Goal: Task Accomplishment & Management: Manage account settings

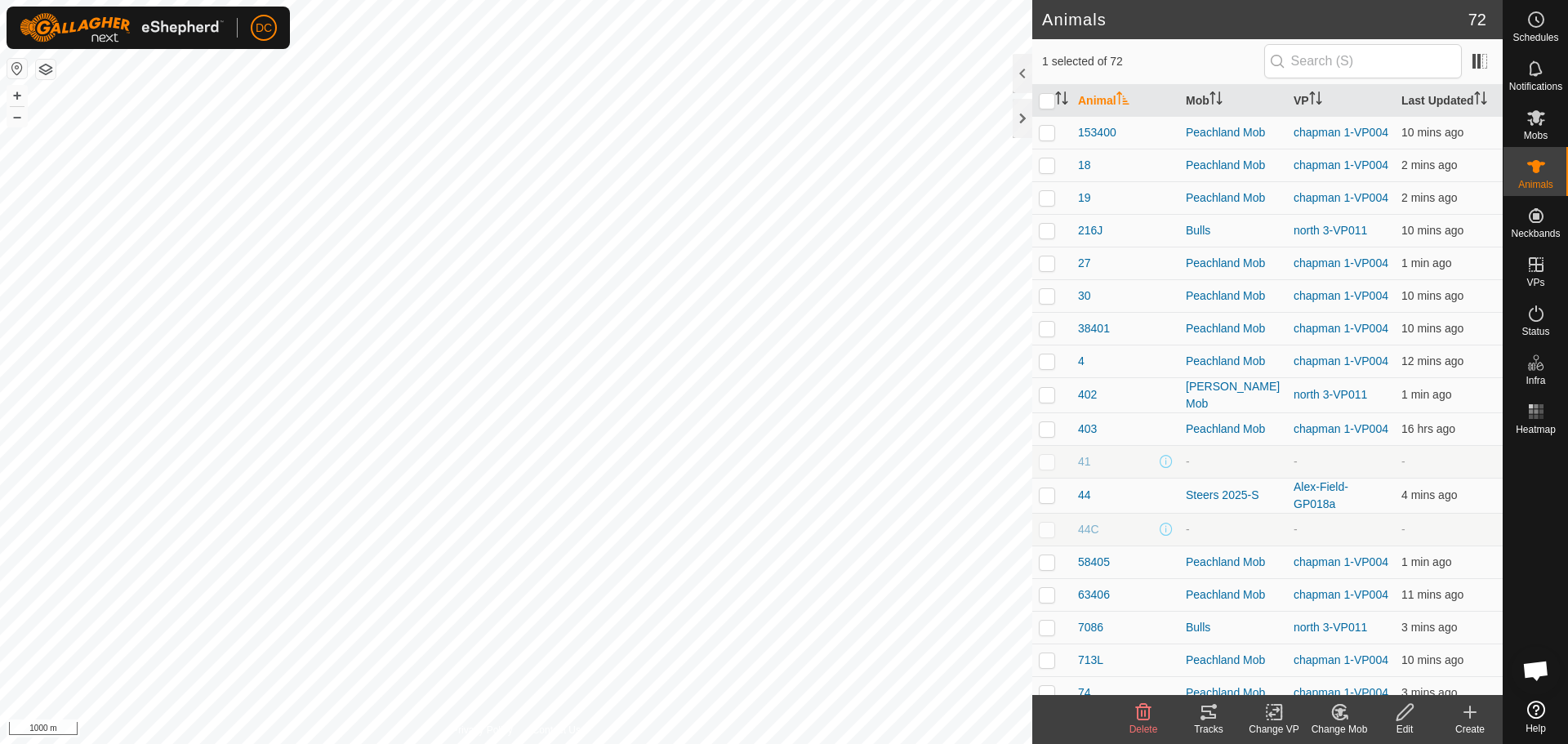
click at [1207, 715] on icon at bounding box center [1208, 711] width 20 height 20
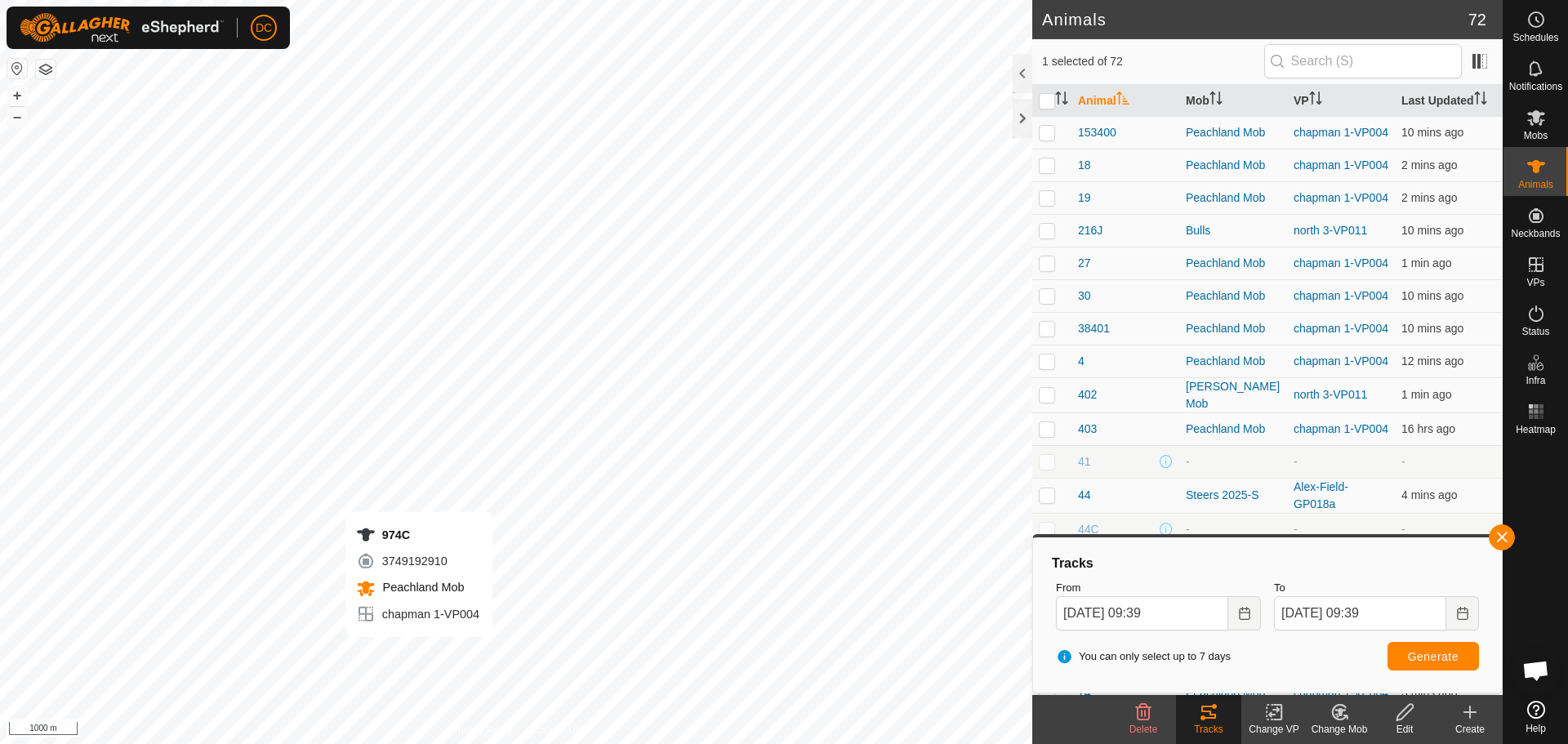
checkbox input "false"
checkbox input "true"
click at [1508, 538] on button "button" at bounding box center [1502, 537] width 26 height 26
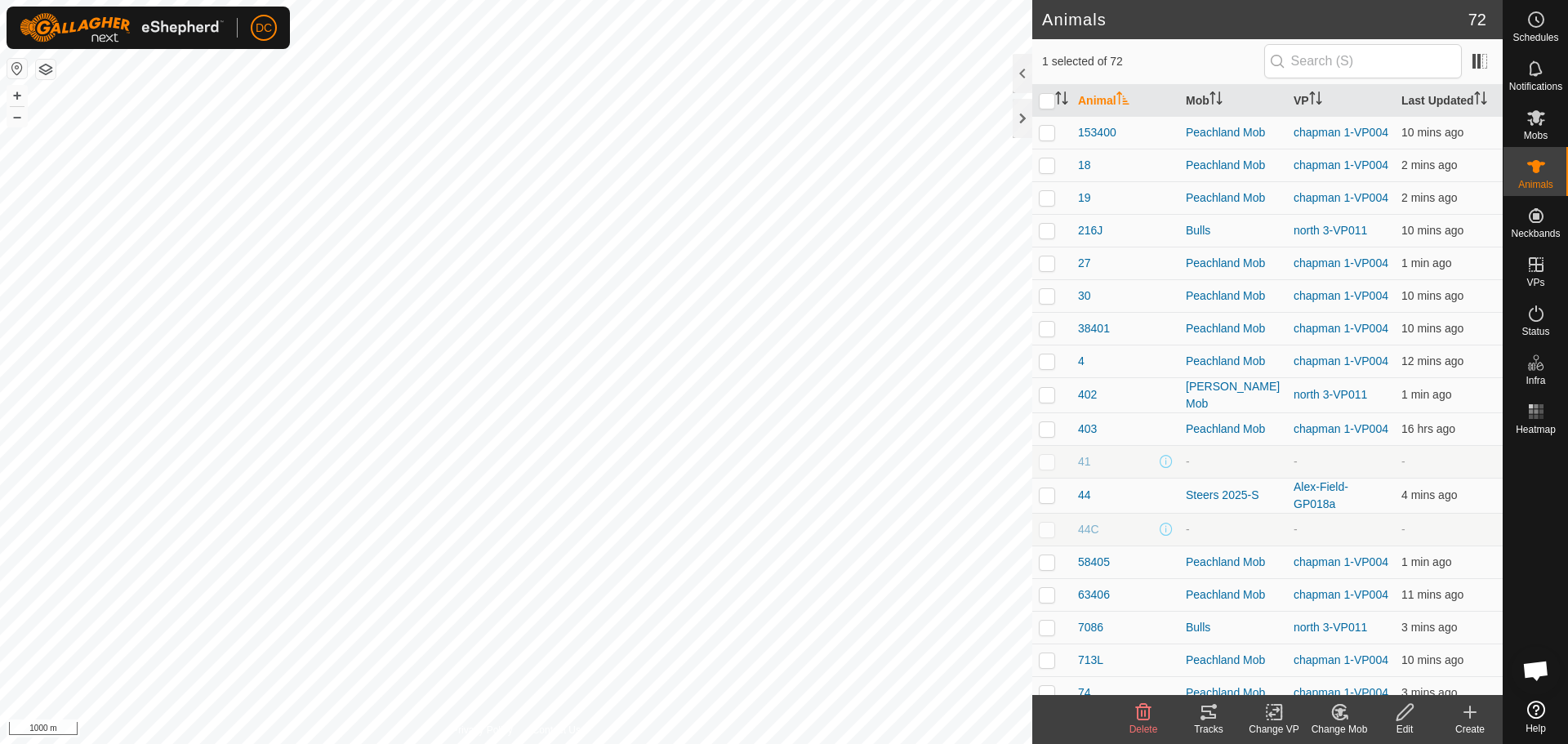
click at [1206, 719] on icon at bounding box center [1208, 711] width 20 height 20
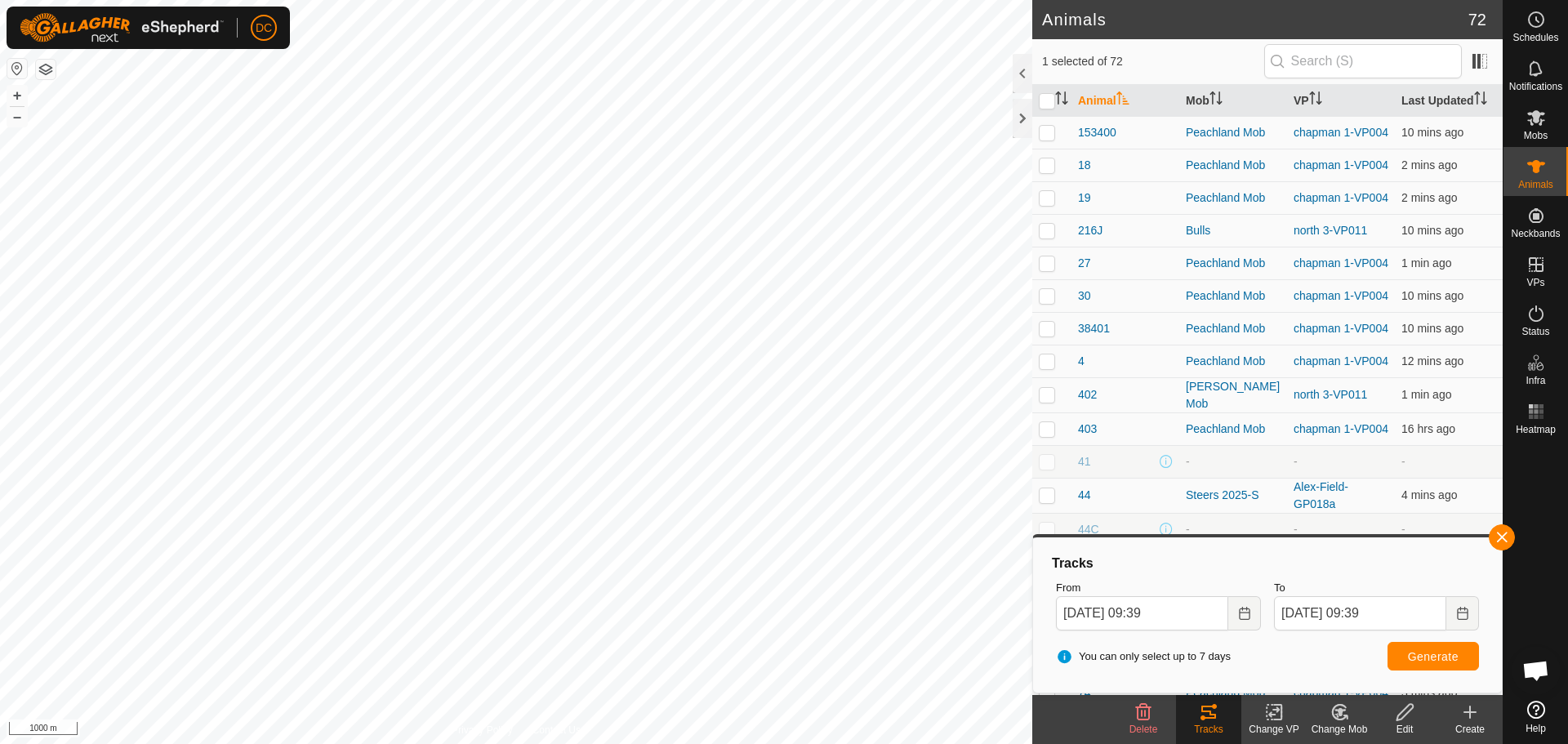
click at [1515, 533] on div at bounding box center [1536, 567] width 64 height 253
click at [1509, 536] on button "button" at bounding box center [1502, 537] width 26 height 26
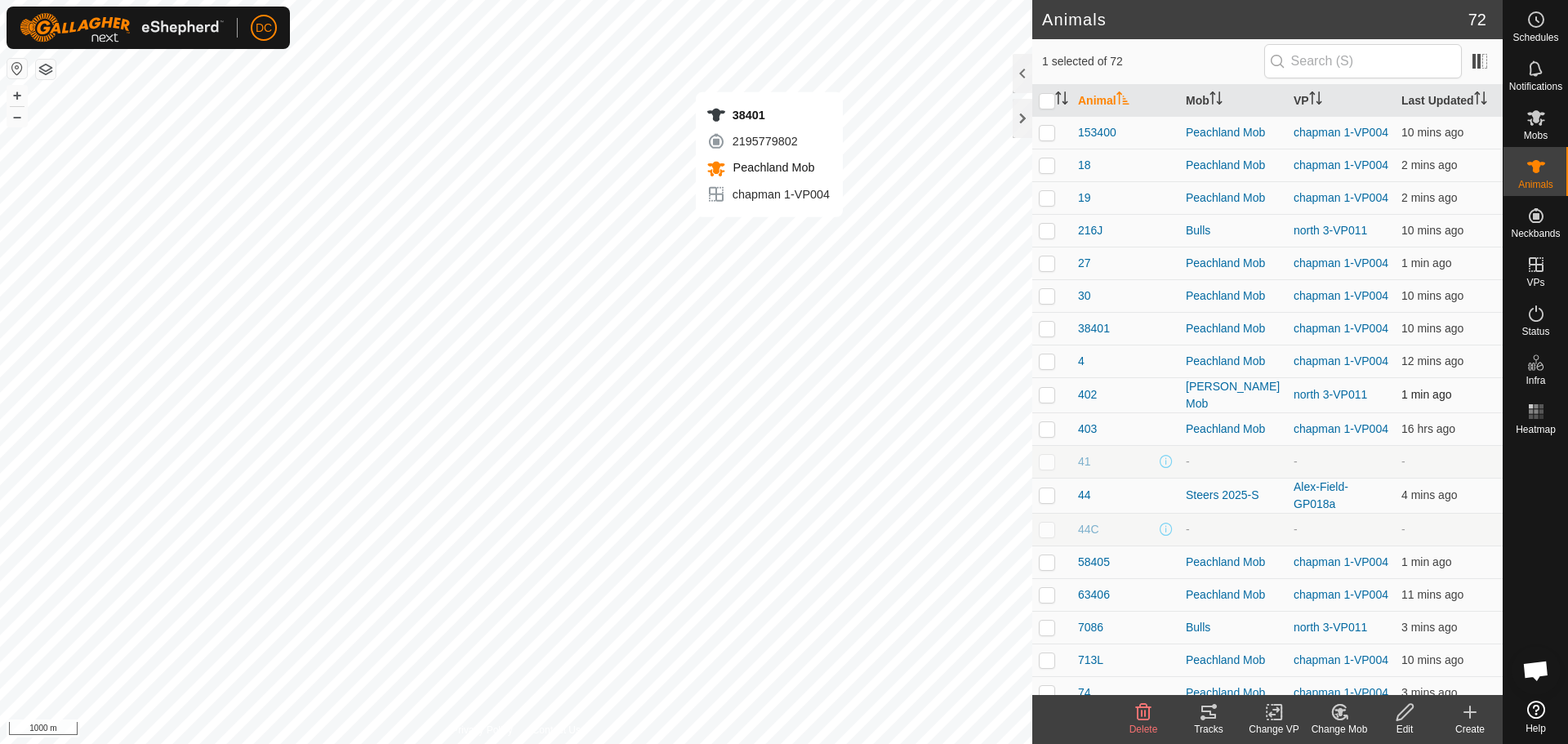
checkbox input "true"
checkbox input "false"
click at [1214, 720] on icon at bounding box center [1208, 711] width 20 height 20
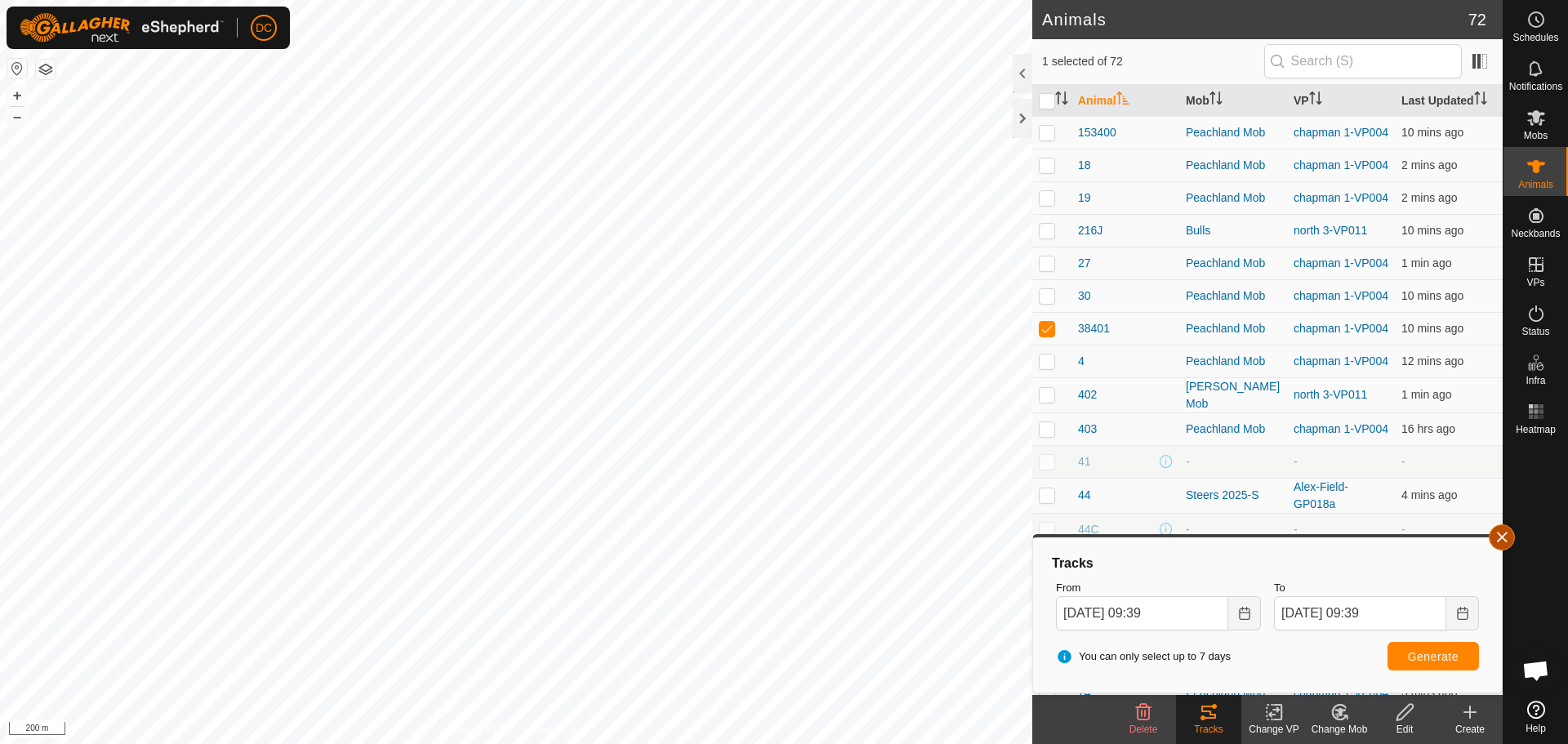
click at [1506, 539] on button "button" at bounding box center [1502, 537] width 26 height 26
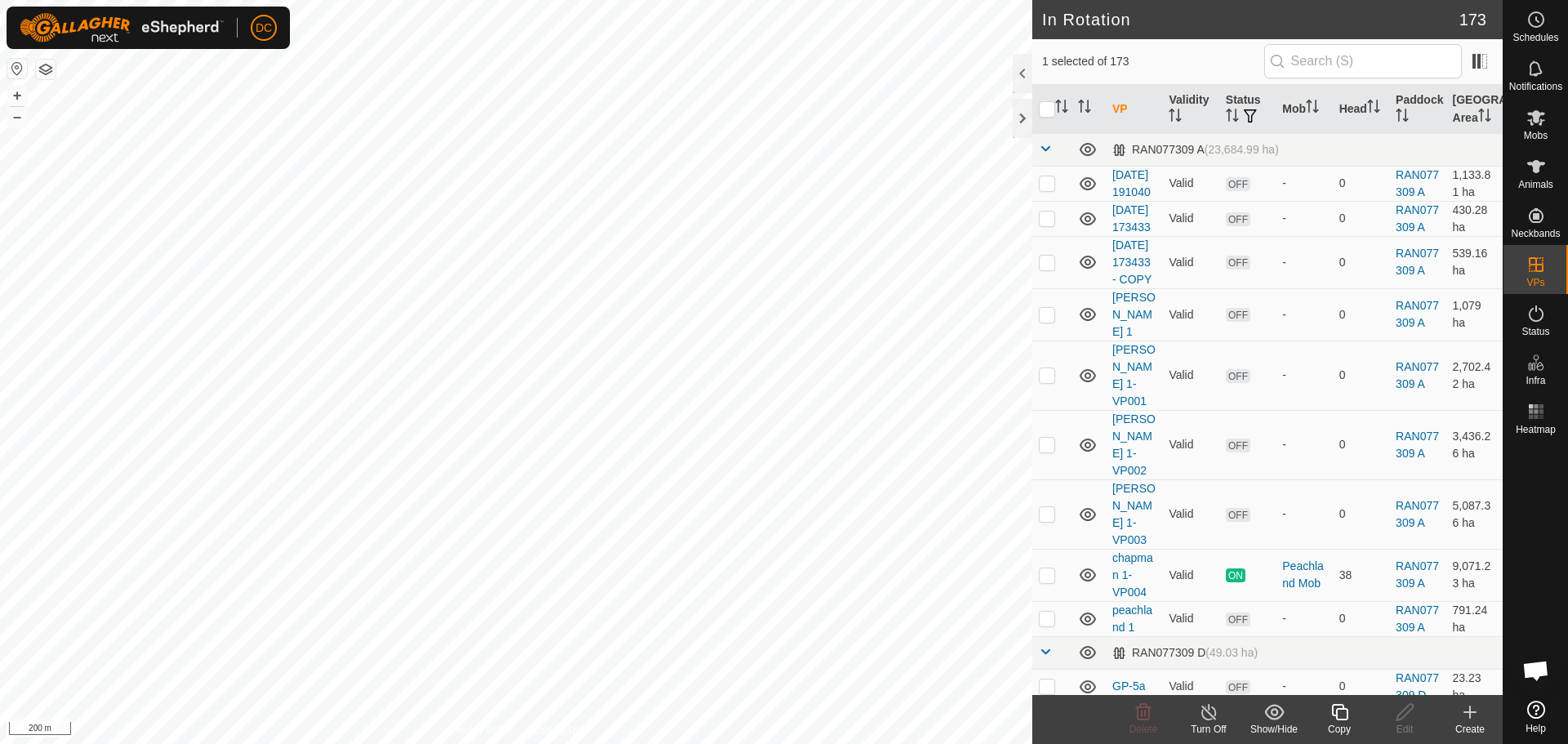
checkbox input "true"
checkbox input "false"
checkbox input "true"
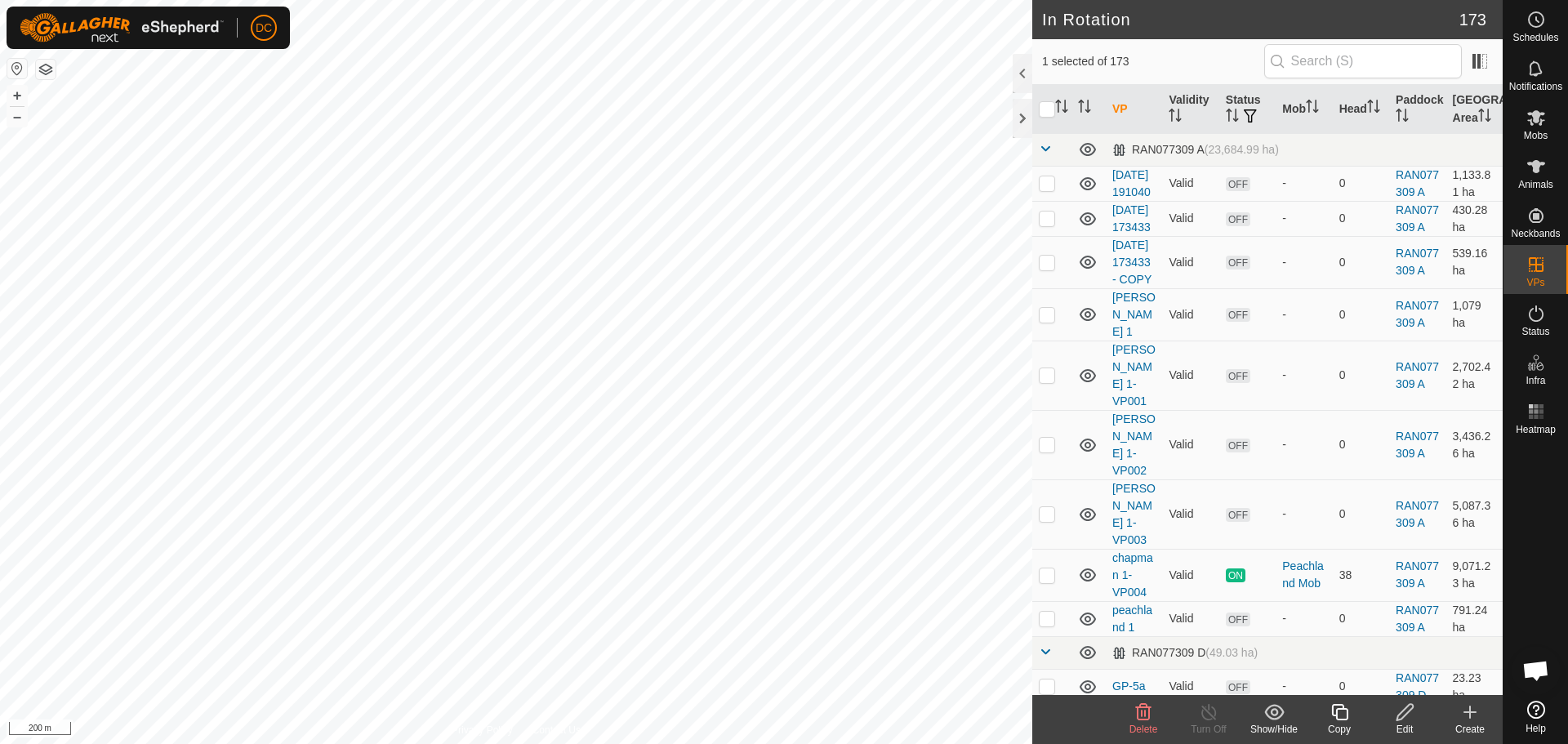
checkbox input "false"
checkbox input "true"
click at [1537, 27] on icon at bounding box center [1536, 19] width 20 height 20
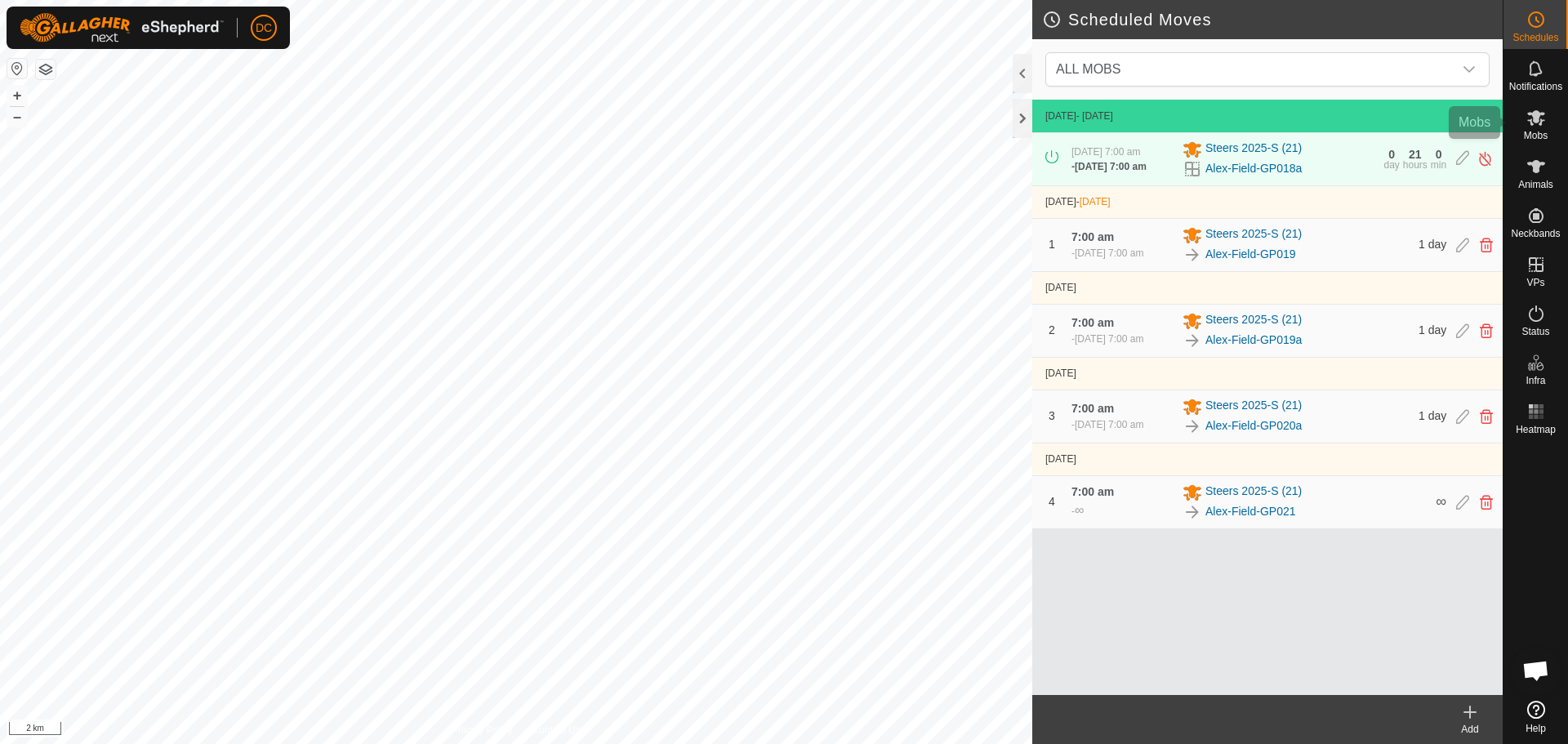
click at [1540, 122] on icon at bounding box center [1536, 118] width 18 height 15
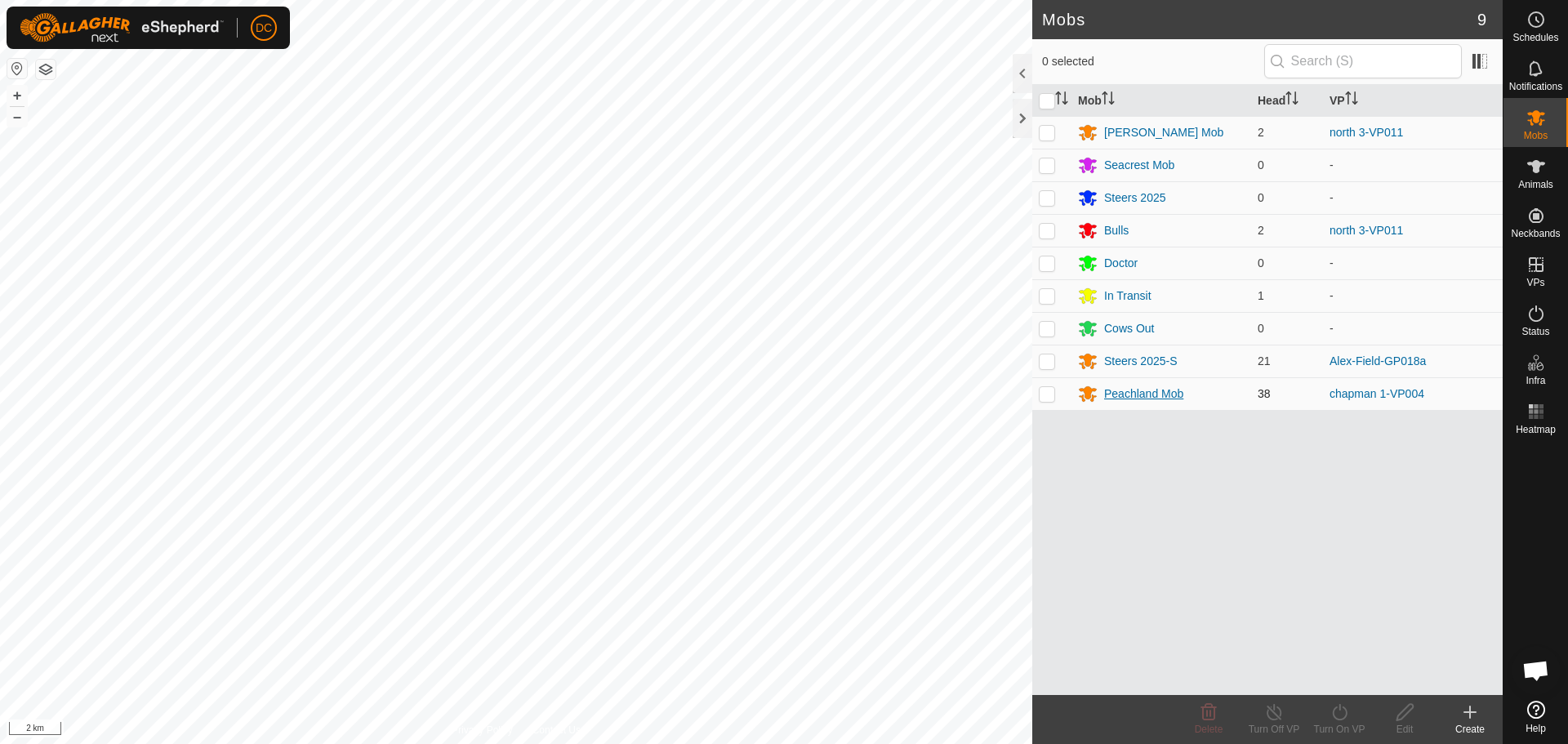
click at [1146, 394] on div "Peachland Mob" at bounding box center [1144, 394] width 79 height 17
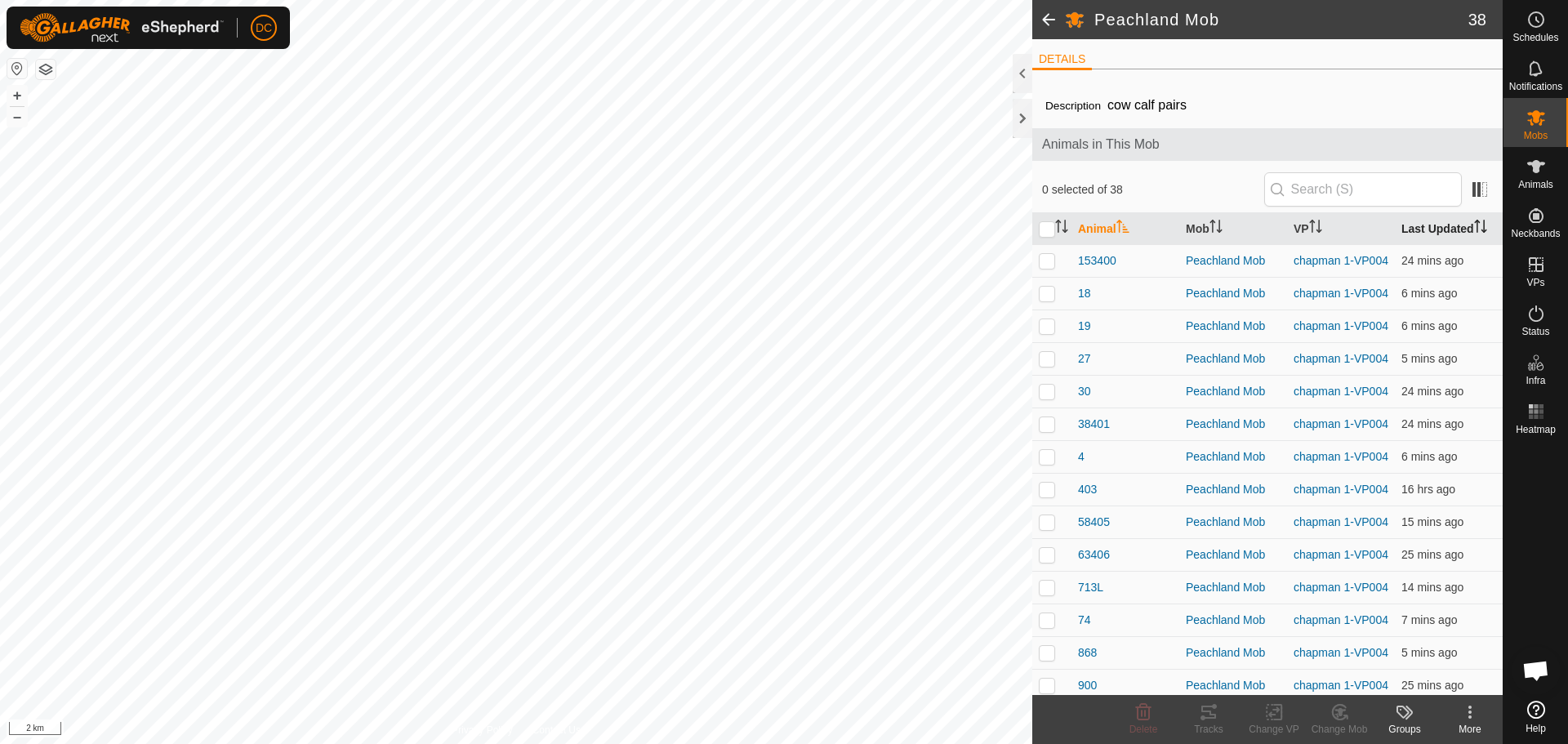
click at [1432, 228] on th "Last Updated" at bounding box center [1449, 229] width 108 height 32
click at [1046, 262] on p-checkbox at bounding box center [1047, 261] width 16 height 13
checkbox input "true"
click at [1047, 292] on p-checkbox at bounding box center [1047, 293] width 16 height 13
checkbox input "true"
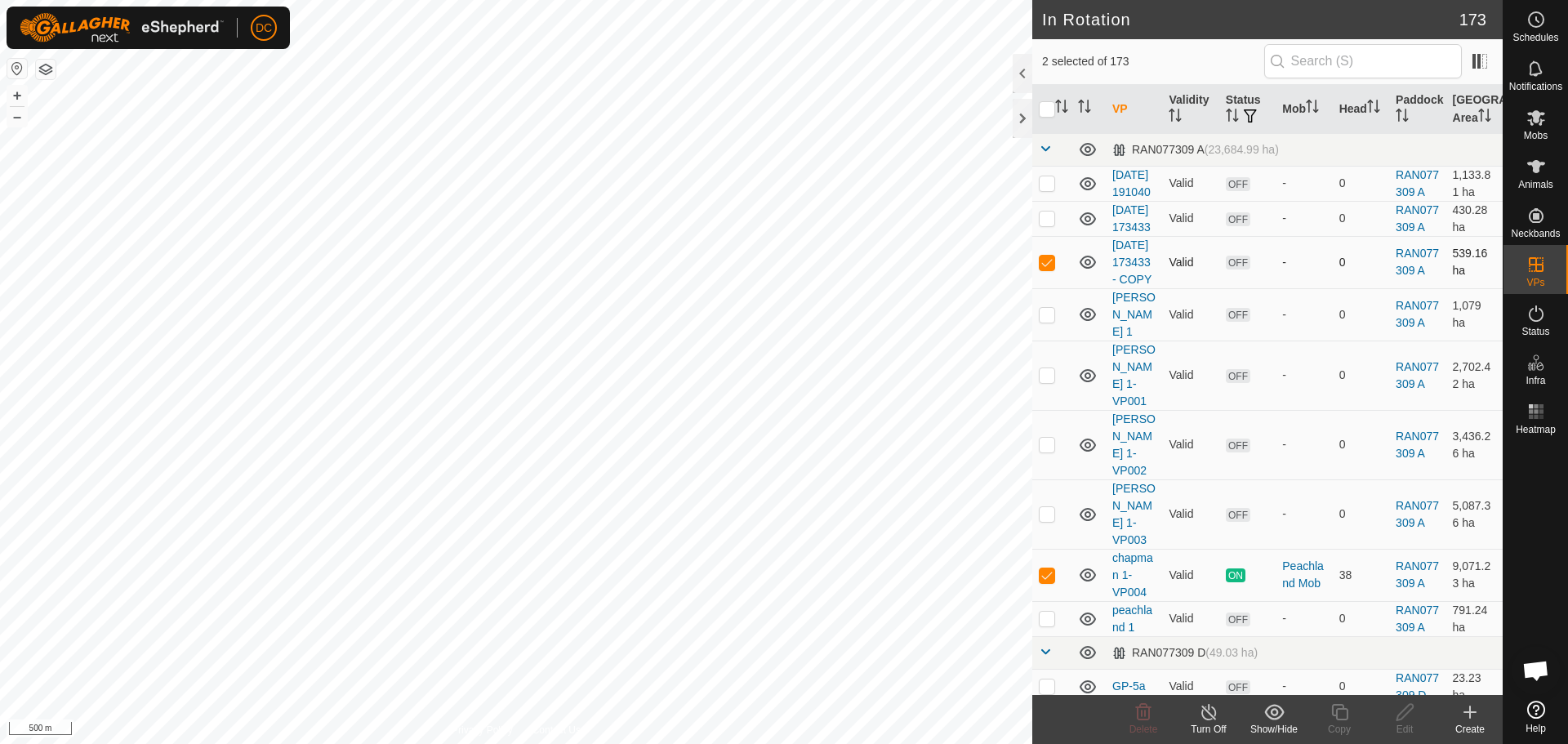
click at [1047, 268] on p-checkbox at bounding box center [1047, 262] width 16 height 13
checkbox input "false"
click at [1046, 568] on p-checkbox at bounding box center [1047, 575] width 16 height 13
checkbox input "false"
click at [1531, 129] on es-mob-svg-icon at bounding box center [1536, 118] width 29 height 26
